Goal: Check status: Check status

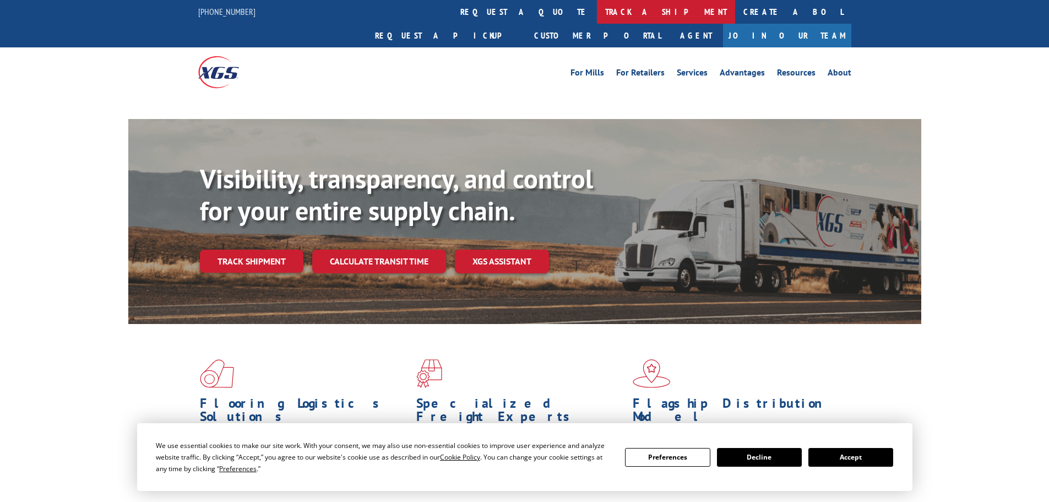
click at [597, 10] on link "track a shipment" at bounding box center [666, 12] width 138 height 24
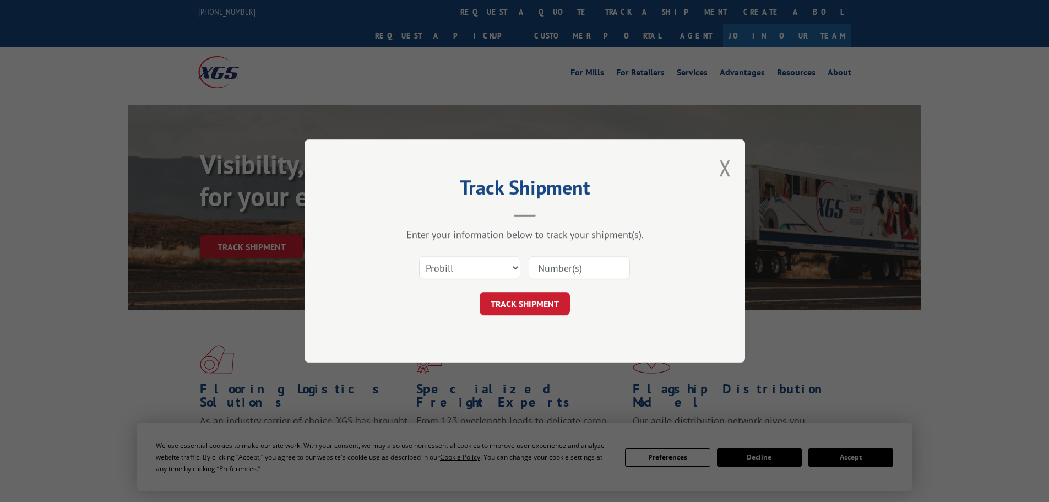
paste input "15340395"
type input "15340395"
click at [502, 301] on button "TRACK SHIPMENT" at bounding box center [525, 303] width 90 height 23
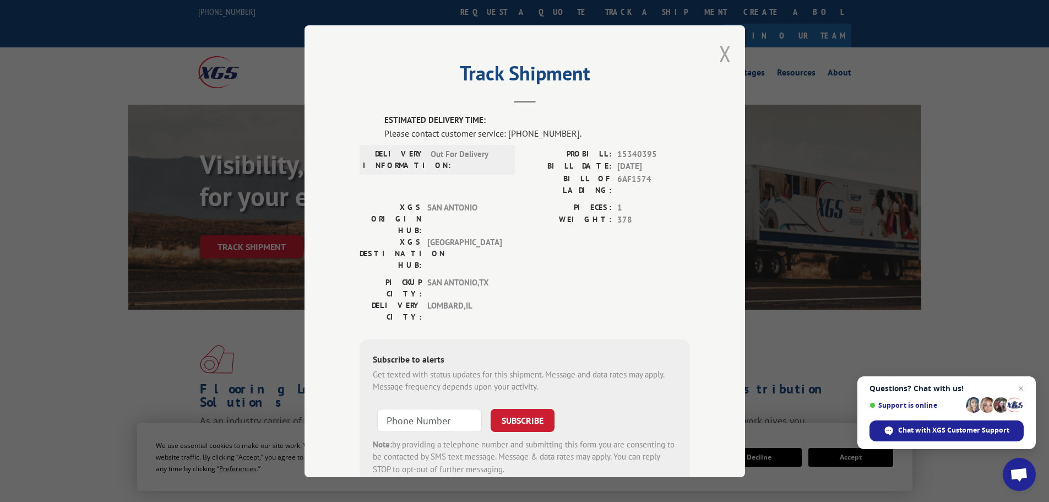
click at [720, 59] on button "Close modal" at bounding box center [725, 53] width 12 height 29
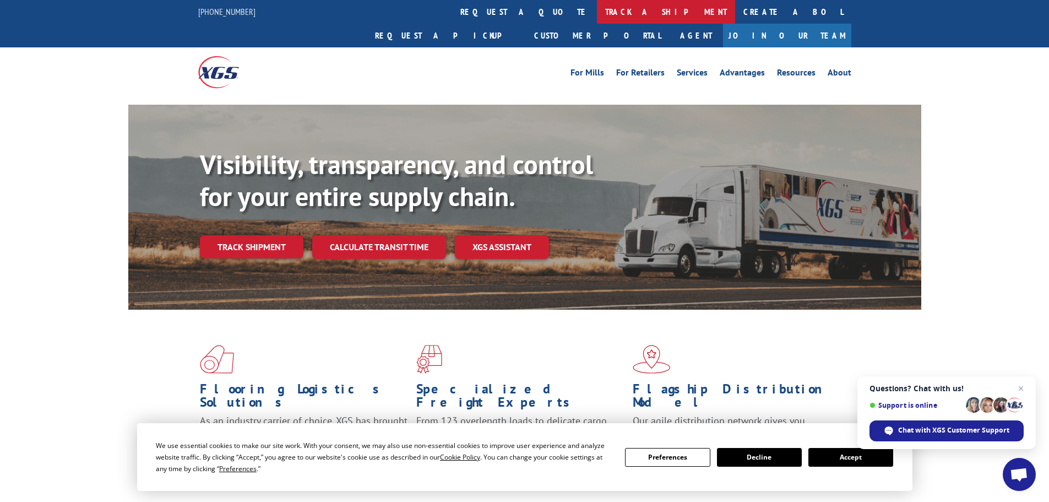
click at [597, 13] on link "track a shipment" at bounding box center [666, 12] width 138 height 24
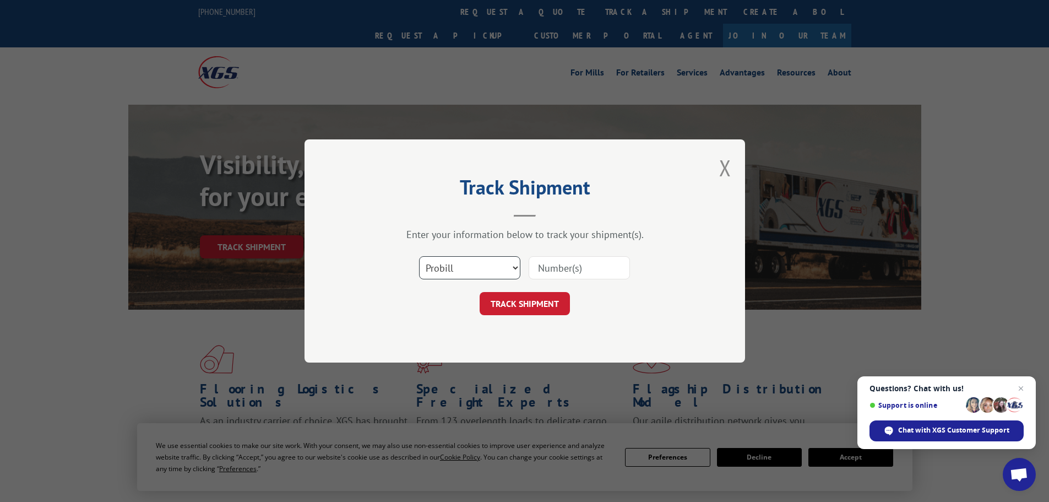
click at [490, 269] on select "Select category... Probill BOL PO" at bounding box center [469, 267] width 101 height 23
select select "bol"
click at [419, 256] on select "Select category... Probill BOL PO" at bounding box center [469, 267] width 101 height 23
paste input "15340395"
type input "15340395"
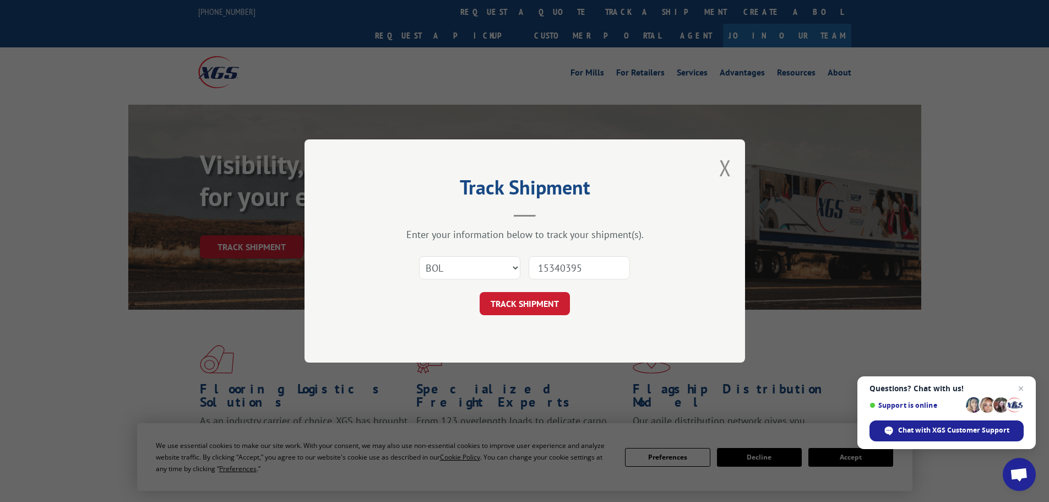
click at [518, 309] on button "TRACK SHIPMENT" at bounding box center [525, 303] width 90 height 23
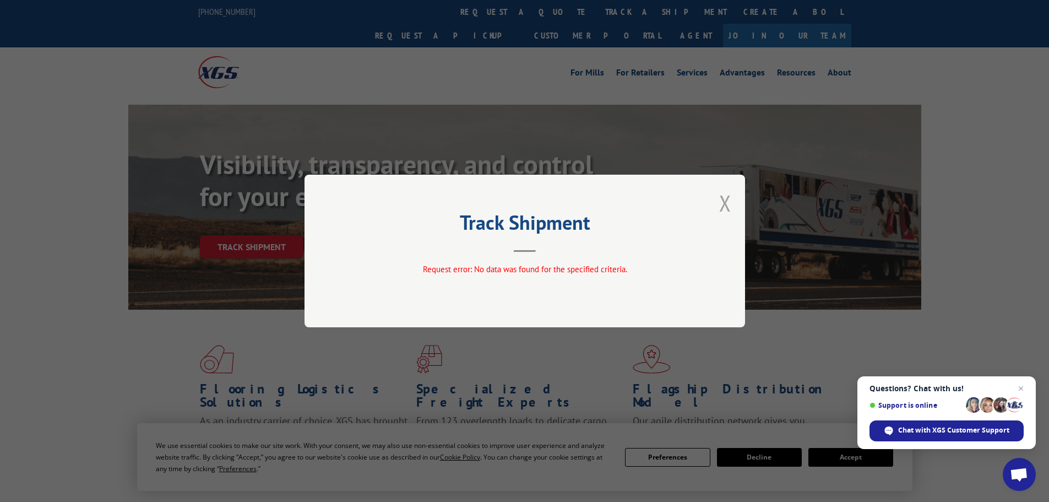
click at [720, 200] on button "Close modal" at bounding box center [725, 202] width 12 height 29
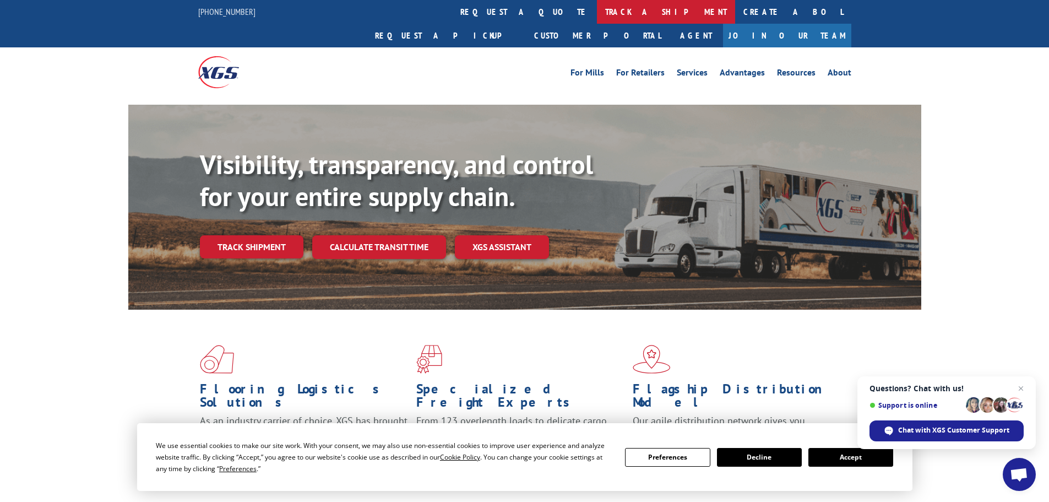
click at [597, 12] on link "track a shipment" at bounding box center [666, 12] width 138 height 24
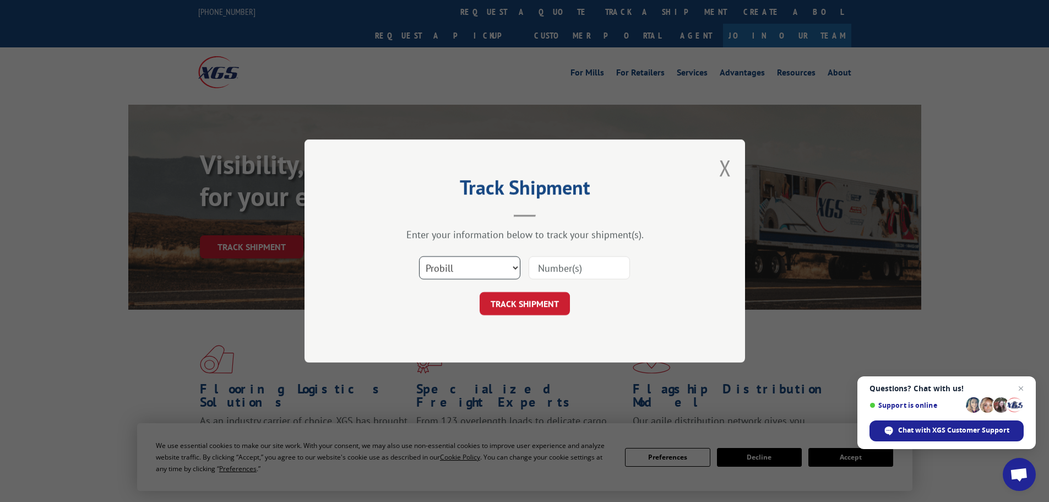
drag, startPoint x: 467, startPoint y: 259, endPoint x: 447, endPoint y: 278, distance: 27.3
click at [467, 261] on select "Select category... Probill BOL PO" at bounding box center [469, 267] width 101 height 23
select select "po"
click at [419, 256] on select "Select category... Probill BOL PO" at bounding box center [469, 267] width 101 height 23
paste input "22526414"
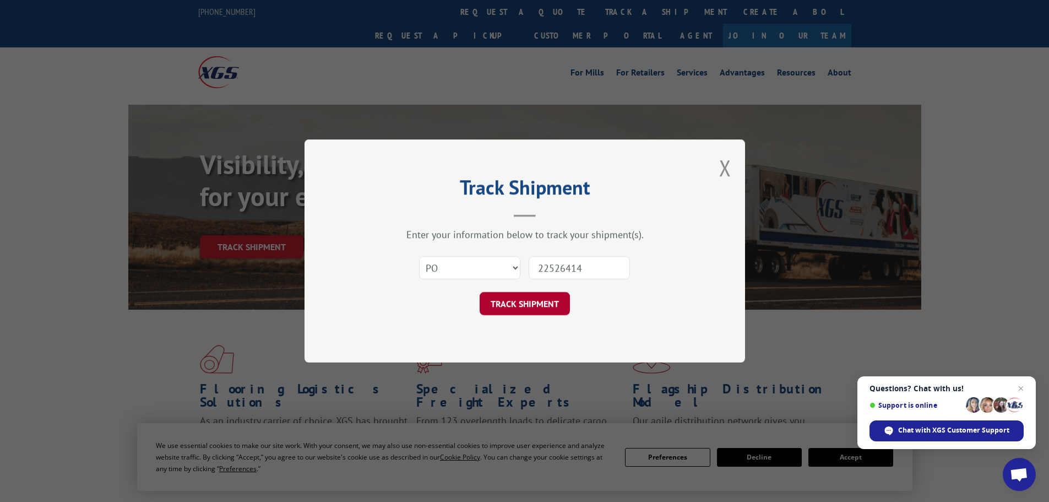
type input "22526414"
click at [534, 303] on button "TRACK SHIPMENT" at bounding box center [525, 303] width 90 height 23
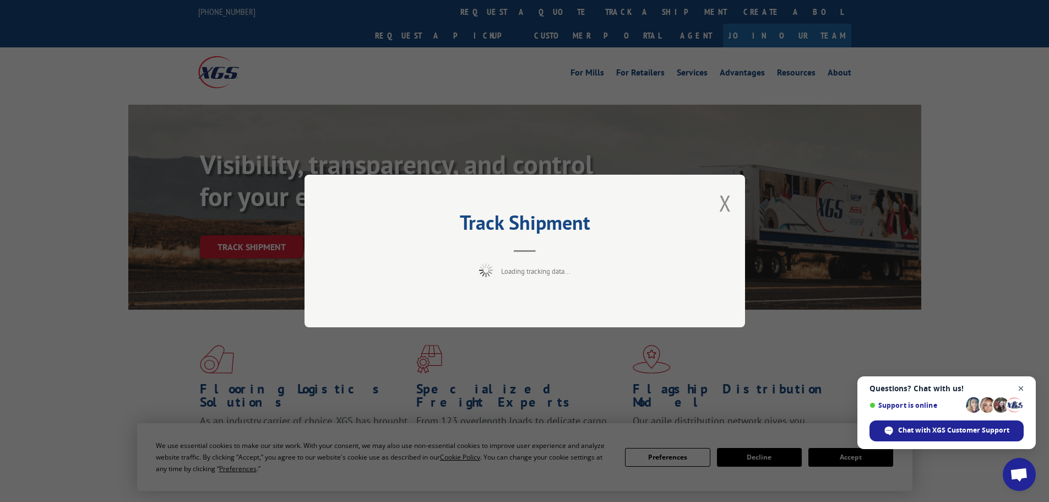
click at [1023, 388] on span "Close chat" at bounding box center [1022, 389] width 14 height 14
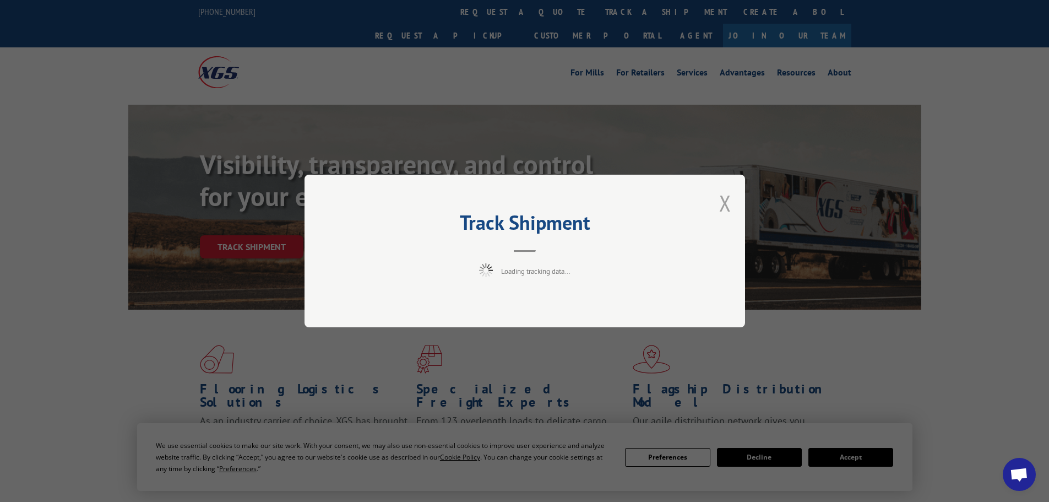
click at [724, 202] on button "Close modal" at bounding box center [725, 202] width 12 height 29
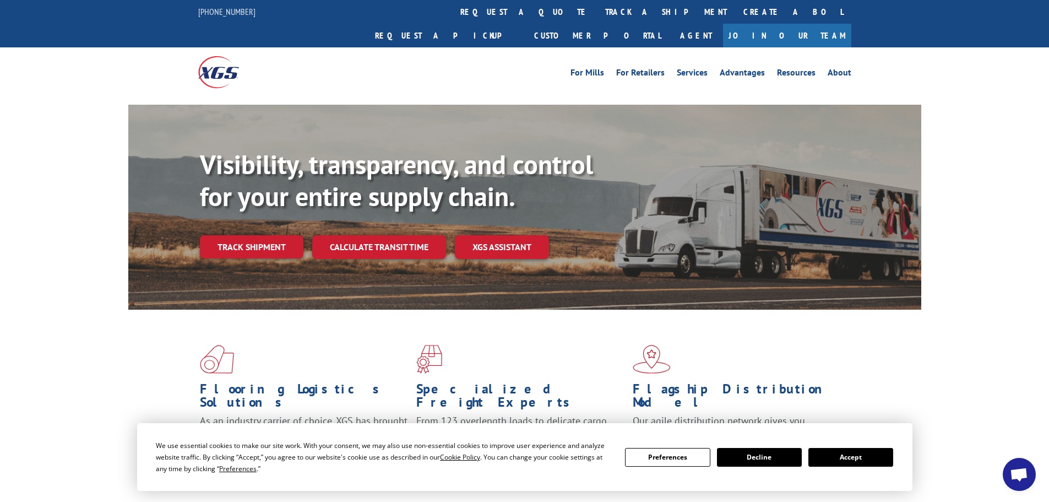
click at [597, 9] on link "track a shipment" at bounding box center [666, 12] width 138 height 24
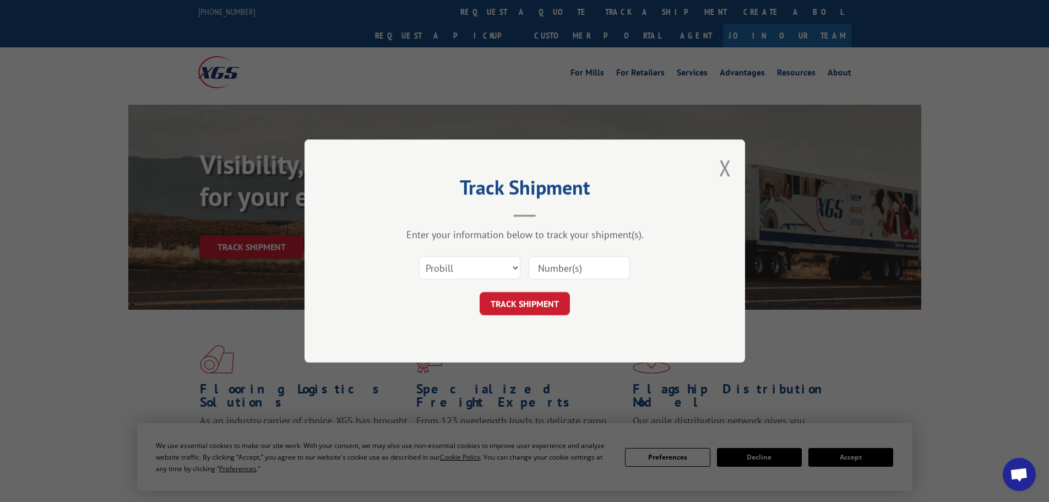
paste input "22526414"
type input "22526414"
click at [506, 302] on button "TRACK SHIPMENT" at bounding box center [525, 303] width 90 height 23
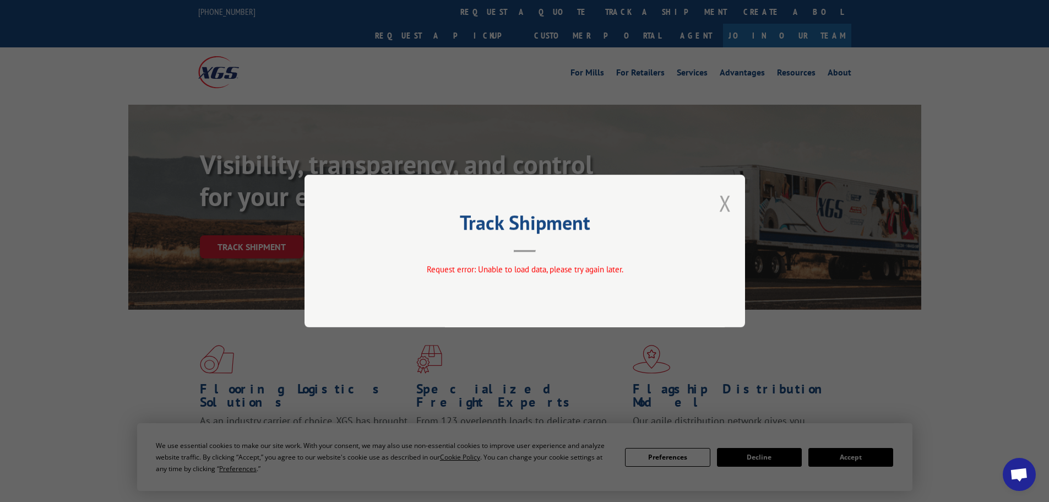
click at [725, 207] on button "Close modal" at bounding box center [725, 202] width 12 height 29
